Goal: Information Seeking & Learning: Learn about a topic

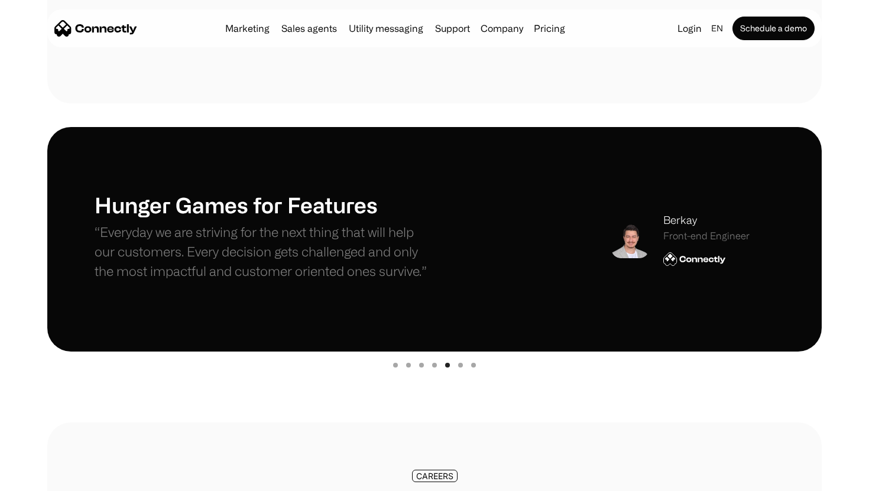
scroll to position [325, 0]
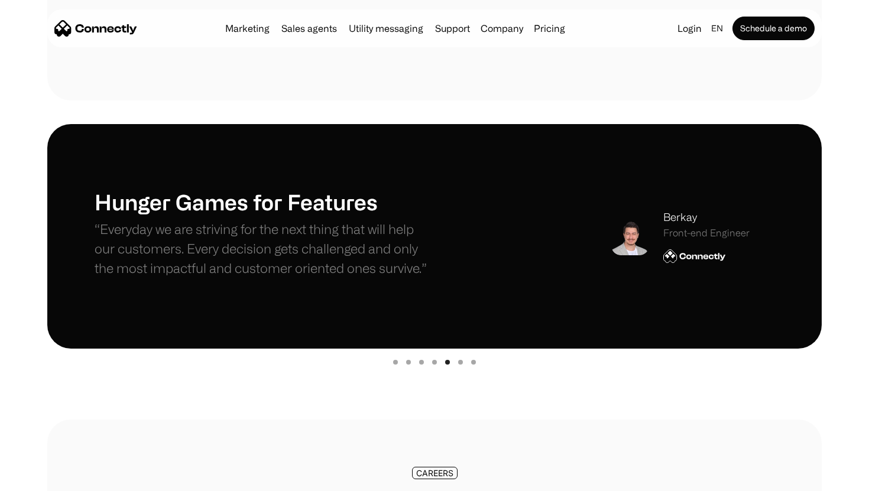
click at [410, 361] on div "Show slide 2 of 7" at bounding box center [408, 362] width 5 height 5
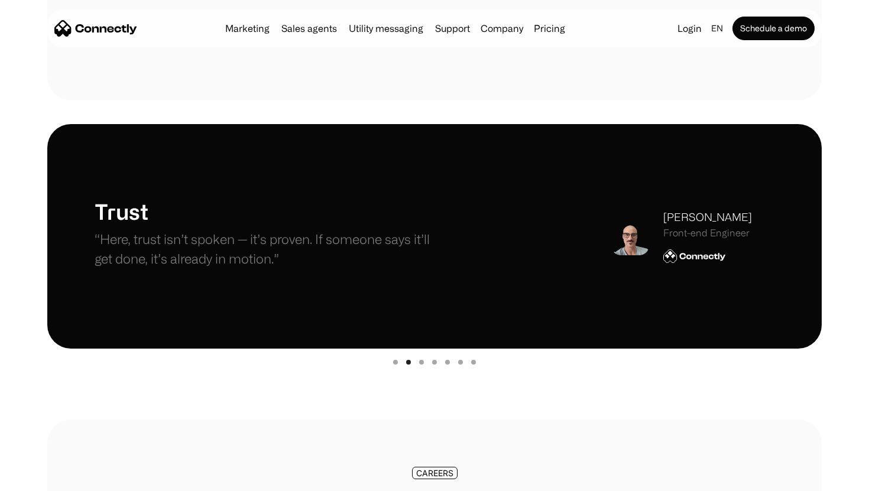
click at [394, 362] on div "Show slide 1 of 7" at bounding box center [395, 362] width 5 height 5
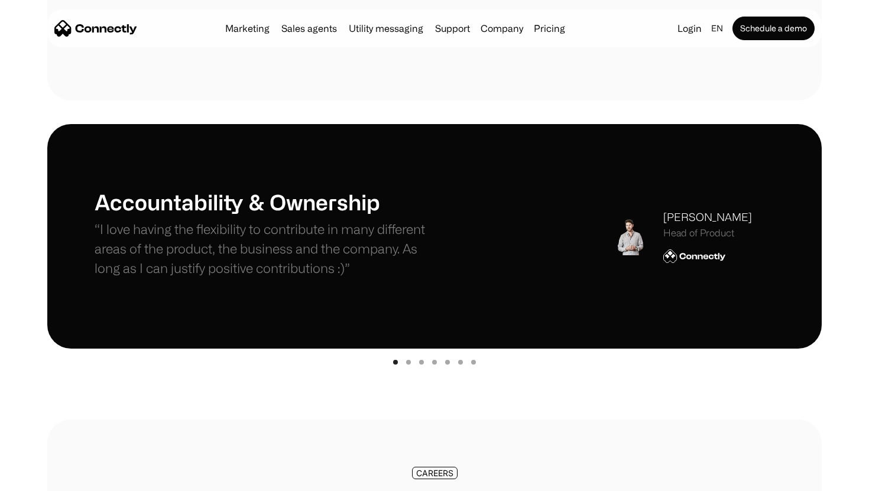
click at [421, 363] on div "Show slide 3 of 7" at bounding box center [421, 362] width 5 height 5
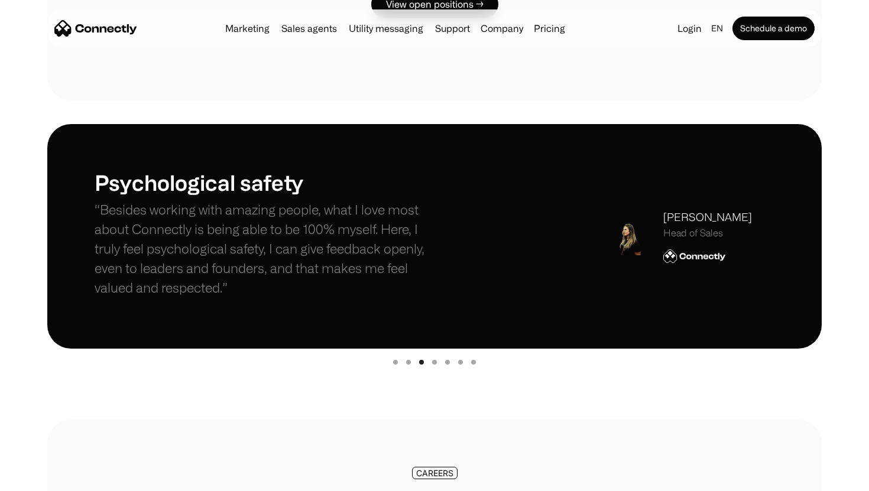
click at [434, 363] on div "Show slide 4 of 7" at bounding box center [434, 362] width 5 height 5
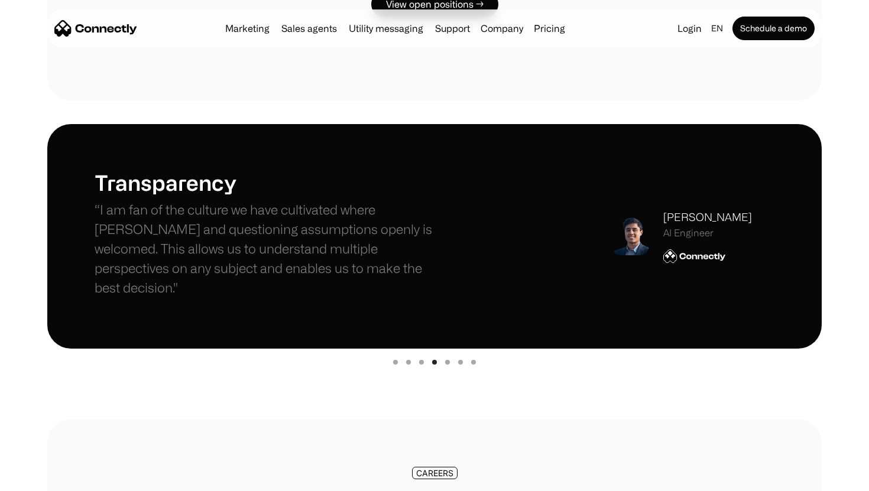
click at [462, 362] on div "Show slide 6 of 7" at bounding box center [460, 362] width 5 height 5
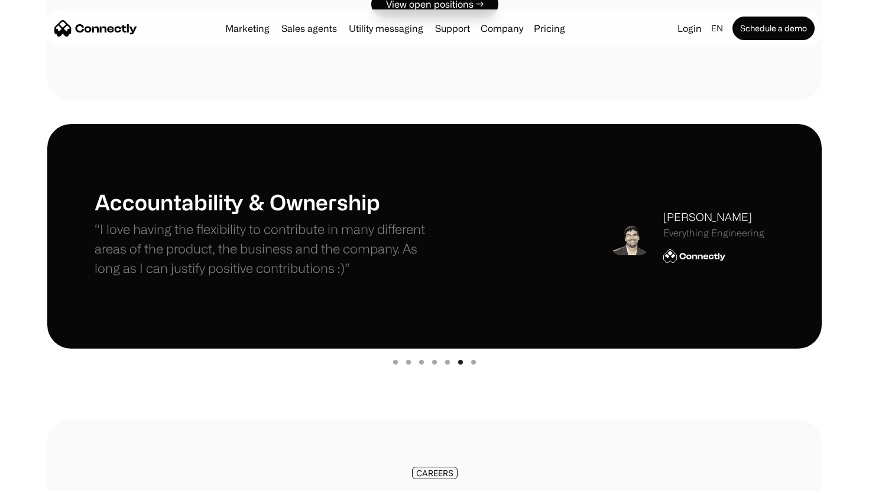
click at [473, 362] on div "Show slide 7 of 7" at bounding box center [473, 362] width 5 height 5
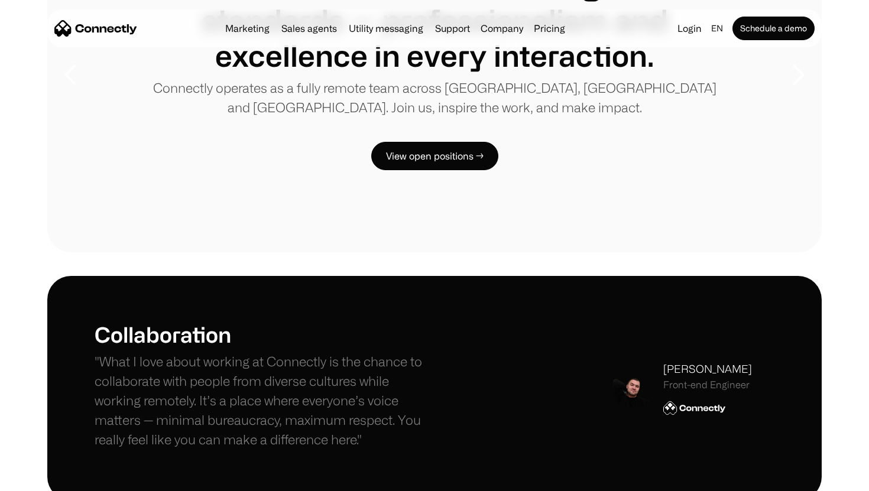
scroll to position [0, 0]
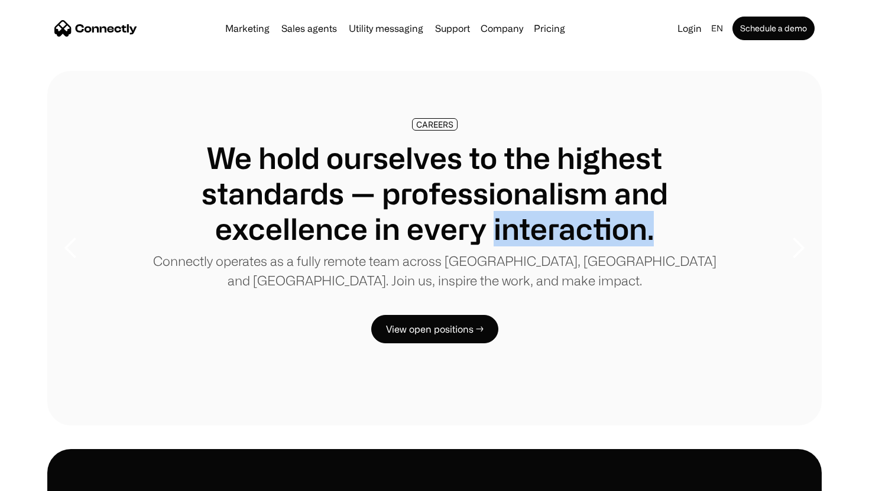
drag, startPoint x: 654, startPoint y: 235, endPoint x: 495, endPoint y: 228, distance: 158.6
click at [495, 228] on h1 "We hold ourselves to the highest standards — professionalism and excellence in …" at bounding box center [434, 193] width 585 height 106
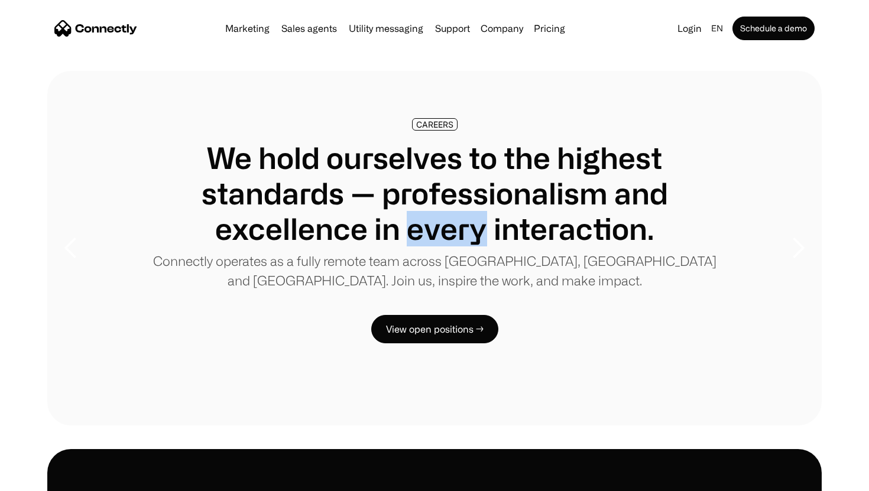
drag, startPoint x: 483, startPoint y: 234, endPoint x: 405, endPoint y: 236, distance: 78.0
click at [405, 236] on h1 "We hold ourselves to the highest standards — professionalism and excellence in …" at bounding box center [434, 193] width 585 height 106
drag, startPoint x: 395, startPoint y: 236, endPoint x: 373, endPoint y: 237, distance: 22.5
click at [373, 237] on h1 "We hold ourselves to the highest standards — professionalism and excellence in …" at bounding box center [434, 193] width 585 height 106
click at [376, 252] on p "Connectly operates as a fully remote team across [GEOGRAPHIC_DATA], [GEOGRAPHIC…" at bounding box center [434, 270] width 585 height 39
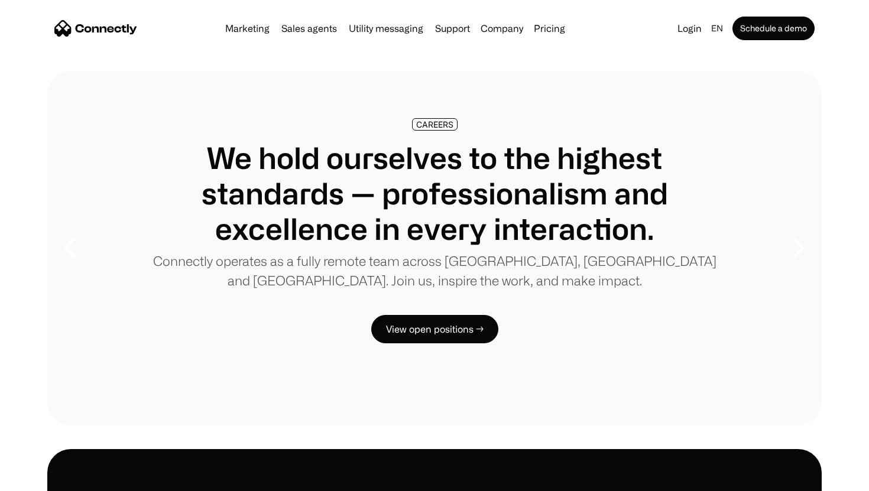
click at [508, 258] on p "Connectly operates as a fully remote team across [GEOGRAPHIC_DATA], [GEOGRAPHIC…" at bounding box center [434, 270] width 585 height 39
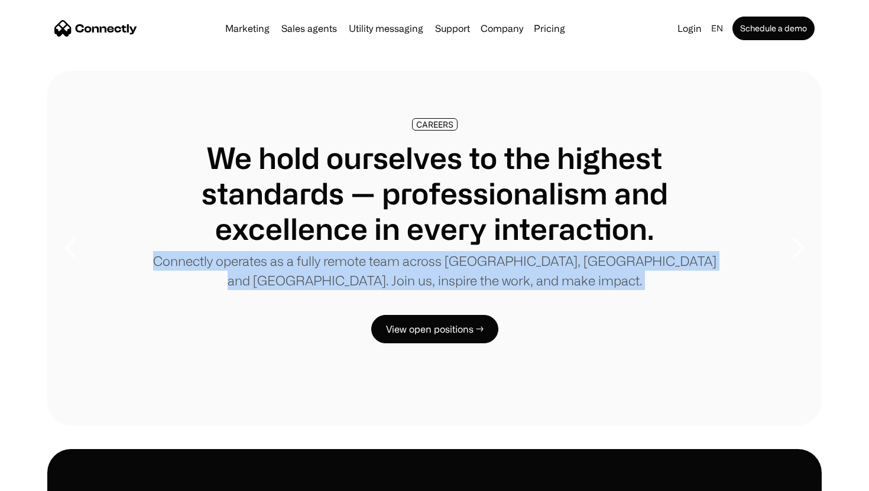
click at [508, 258] on p "Connectly operates as a fully remote team across [GEOGRAPHIC_DATA], [GEOGRAPHIC…" at bounding box center [434, 270] width 585 height 39
click at [524, 280] on p "Connectly operates as a fully remote team across [GEOGRAPHIC_DATA], [GEOGRAPHIC…" at bounding box center [434, 270] width 585 height 39
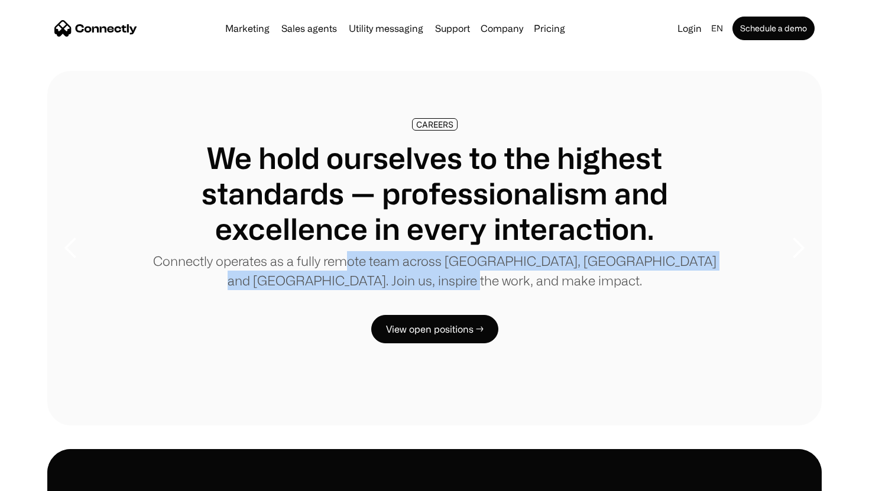
drag, startPoint x: 519, startPoint y: 281, endPoint x: 334, endPoint y: 265, distance: 185.7
click at [334, 265] on p "Connectly operates as a fully remote team across [GEOGRAPHIC_DATA], [GEOGRAPHIC…" at bounding box center [434, 270] width 585 height 39
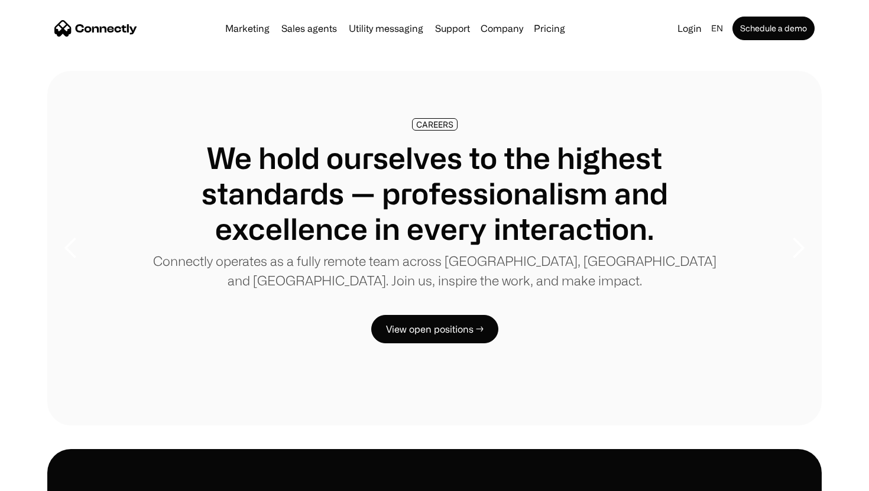
click at [265, 265] on p "Connectly operates as a fully remote team across [GEOGRAPHIC_DATA], [GEOGRAPHIC…" at bounding box center [434, 270] width 585 height 39
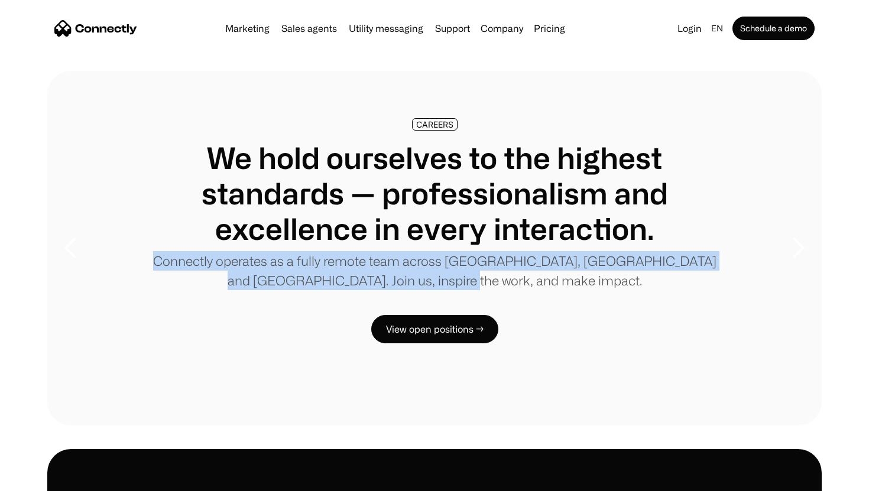
drag, startPoint x: 144, startPoint y: 259, endPoint x: 503, endPoint y: 293, distance: 360.9
click at [503, 293] on div "We hold ourselves to the highest standards — professionalism and excellence in …" at bounding box center [434, 218] width 585 height 156
click at [532, 283] on p "Connectly operates as a fully remote team across [GEOGRAPHIC_DATA], [GEOGRAPHIC…" at bounding box center [434, 270] width 585 height 39
